Goal: Information Seeking & Learning: Find contact information

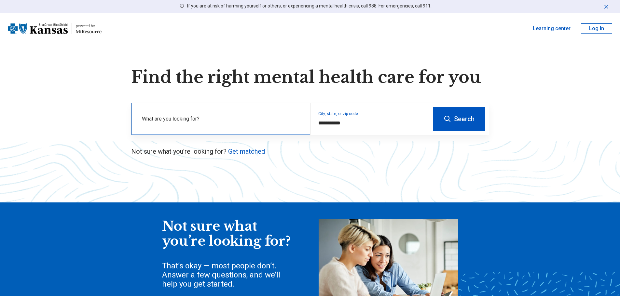
click at [282, 120] on label "What are you looking for?" at bounding box center [222, 119] width 160 height 8
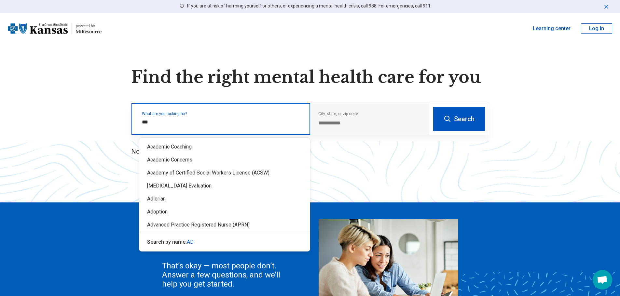
type input "****"
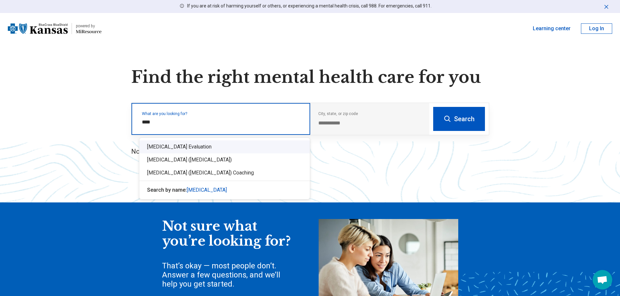
click at [182, 146] on div "[MEDICAL_DATA] Evaluation" at bounding box center [224, 146] width 170 height 13
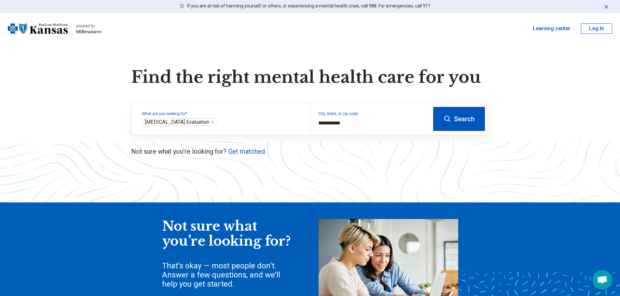
click at [475, 116] on button "Search" at bounding box center [459, 119] width 52 height 24
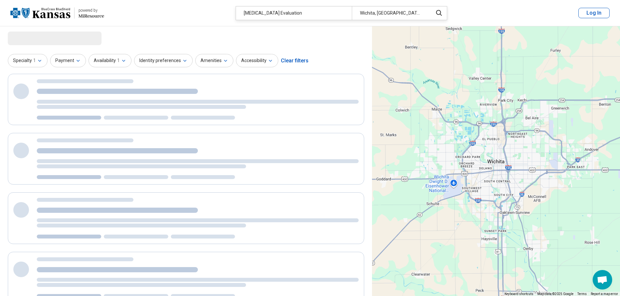
select select "***"
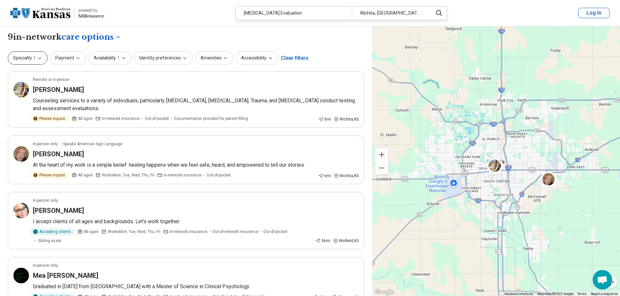
click at [39, 54] on button "Specialty 1" at bounding box center [28, 57] width 40 height 13
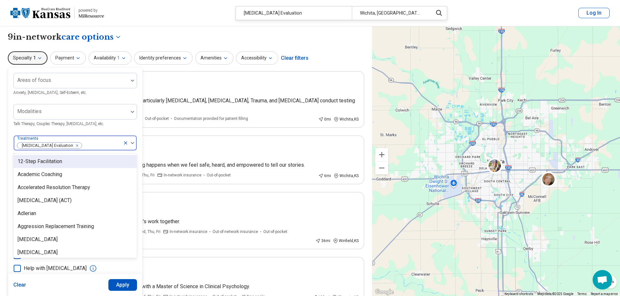
click at [97, 144] on div at bounding box center [101, 145] width 38 height 9
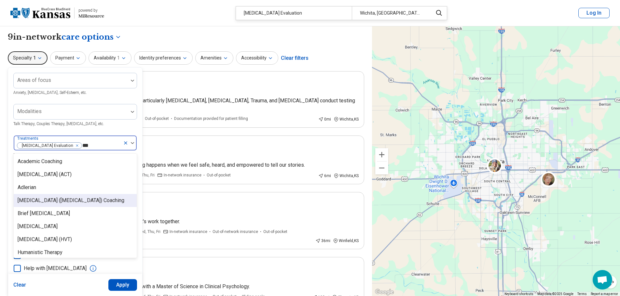
type input "****"
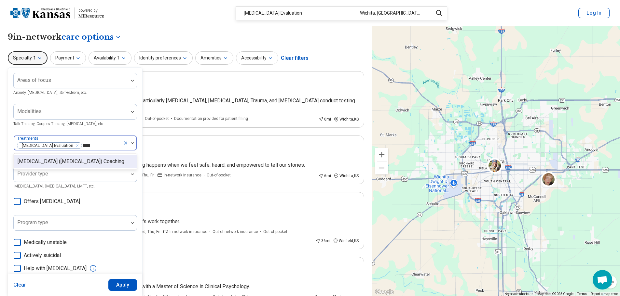
click at [73, 144] on icon "Remove [object Object]" at bounding box center [75, 145] width 5 height 5
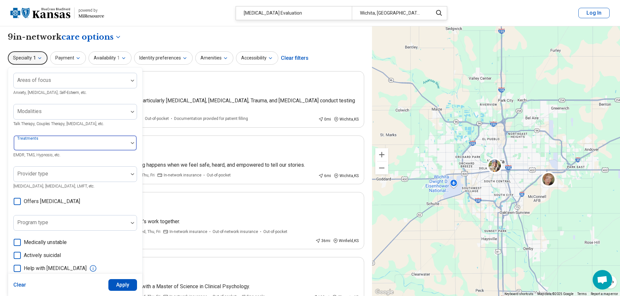
click at [56, 145] on div at bounding box center [70, 145] width 109 height 9
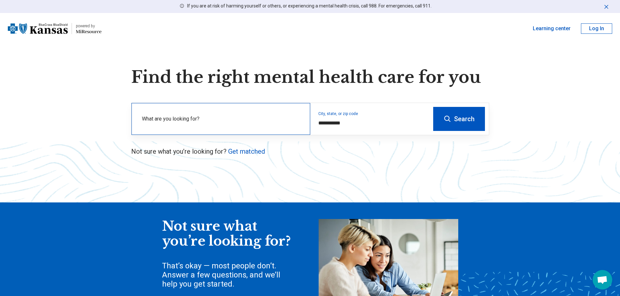
click at [199, 119] on label "What are you looking for?" at bounding box center [222, 119] width 160 height 8
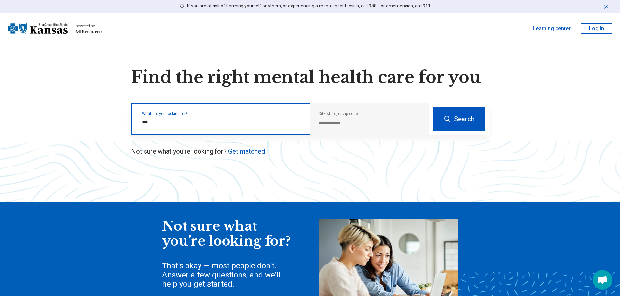
type input "****"
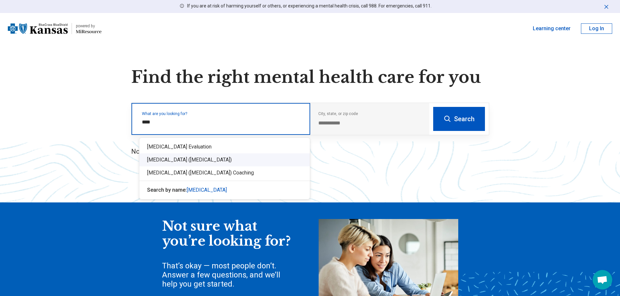
click at [209, 160] on div "[MEDICAL_DATA] ([MEDICAL_DATA])" at bounding box center [224, 160] width 170 height 13
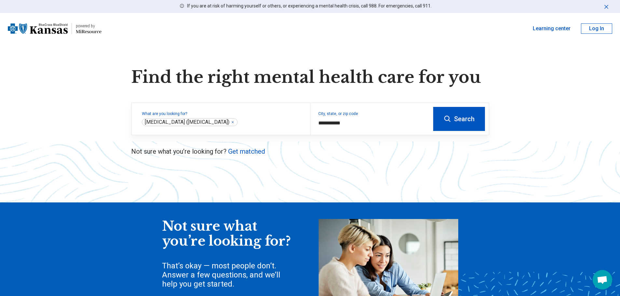
click at [446, 118] on icon at bounding box center [447, 119] width 8 height 8
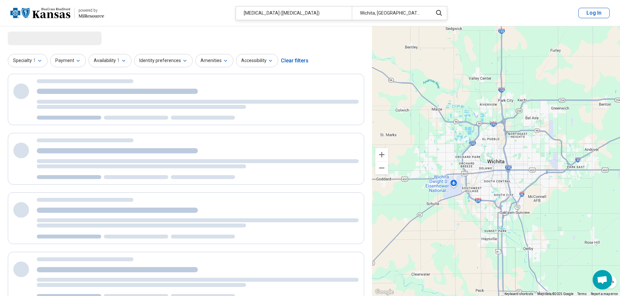
select select "***"
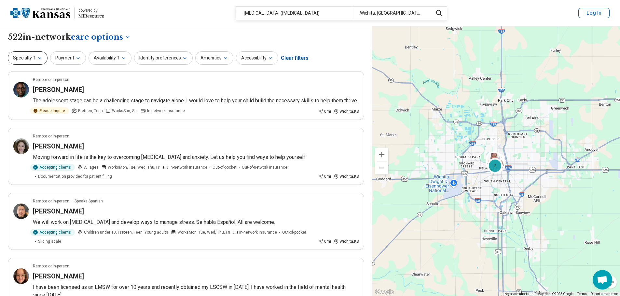
click at [31, 55] on button "Specialty 1" at bounding box center [28, 57] width 40 height 13
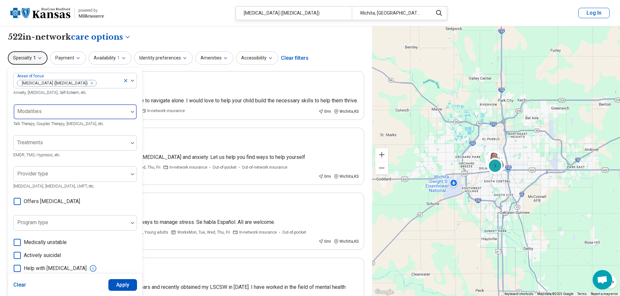
click at [46, 118] on div at bounding box center [70, 114] width 109 height 9
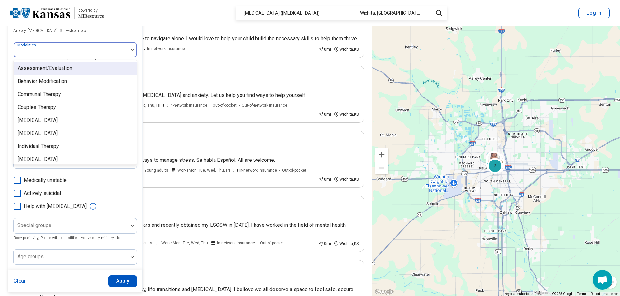
scroll to position [65, 0]
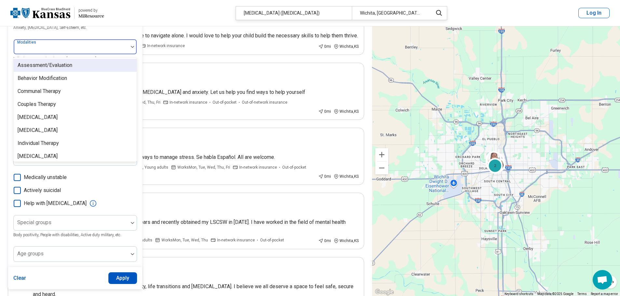
click at [59, 51] on div at bounding box center [70, 49] width 109 height 9
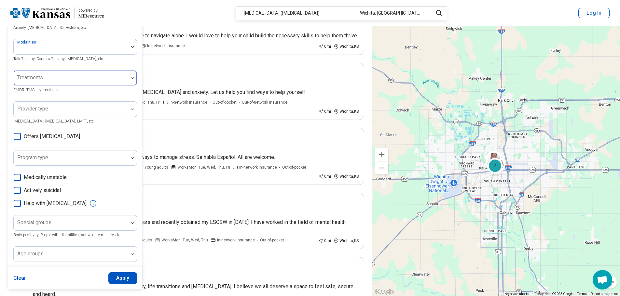
click at [58, 82] on div at bounding box center [70, 80] width 109 height 9
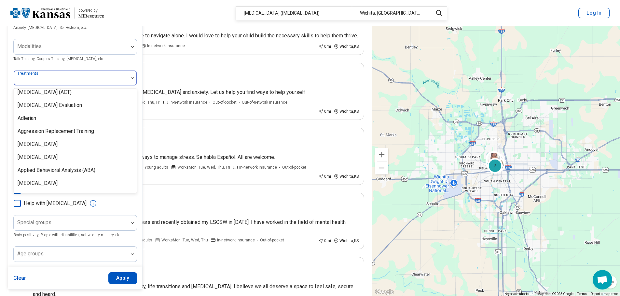
scroll to position [0, 0]
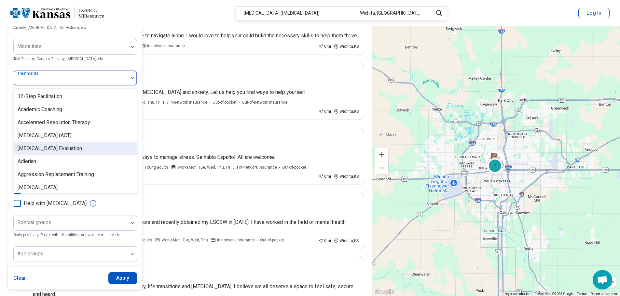
click at [45, 145] on div "[MEDICAL_DATA] Evaluation" at bounding box center [50, 149] width 64 height 8
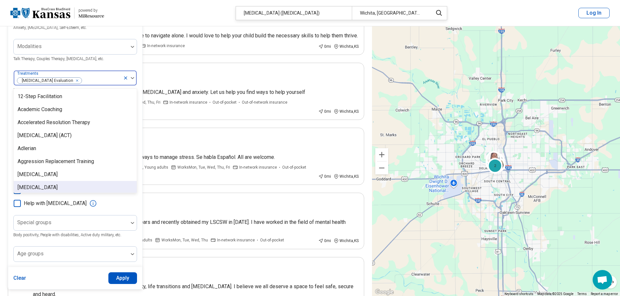
click at [123, 278] on button "Apply" at bounding box center [122, 279] width 29 height 12
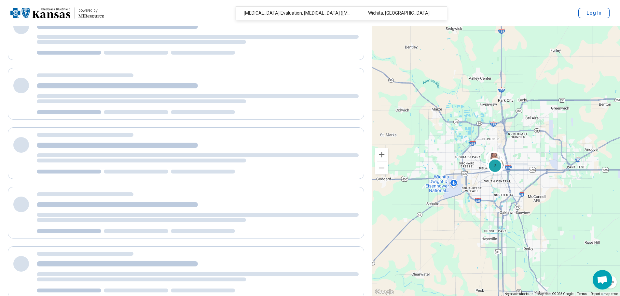
scroll to position [0, 0]
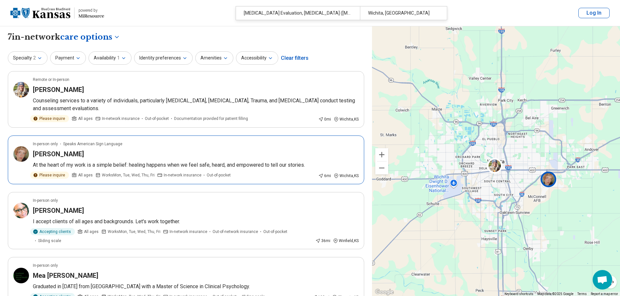
click at [125, 150] on div "Sarah Foster" at bounding box center [196, 154] width 326 height 9
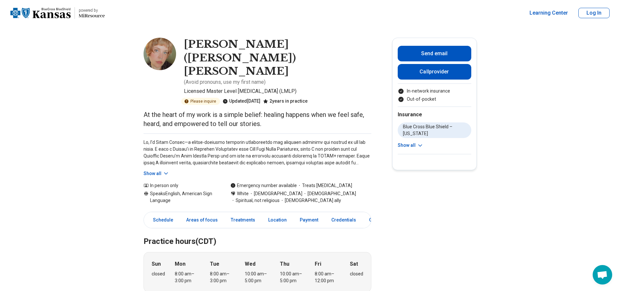
click at [164, 170] on icon at bounding box center [166, 173] width 7 height 7
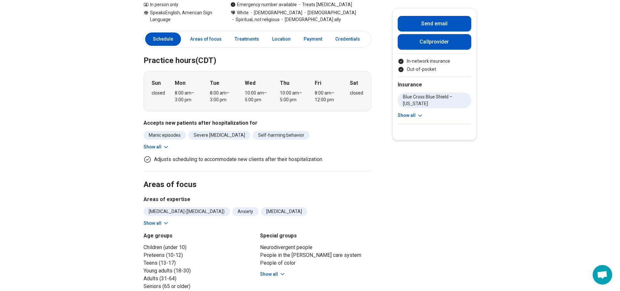
scroll to position [260, 0]
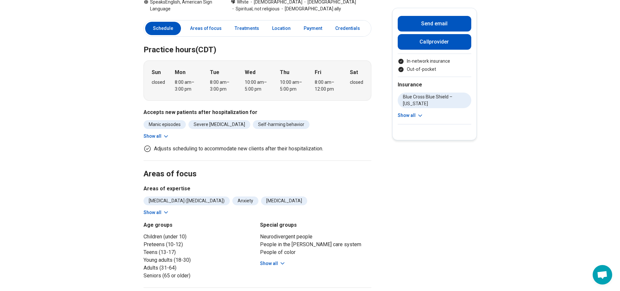
click at [273, 261] on button "Show all" at bounding box center [273, 264] width 26 height 7
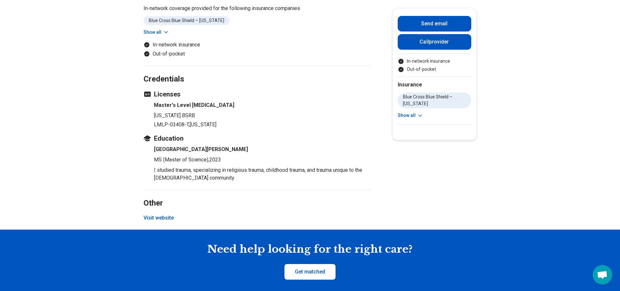
scroll to position [911, 0]
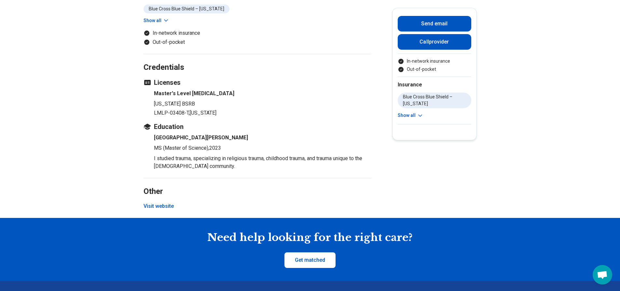
click at [159, 203] on button "Visit website" at bounding box center [158, 207] width 30 height 8
